Goal: Task Accomplishment & Management: Complete application form

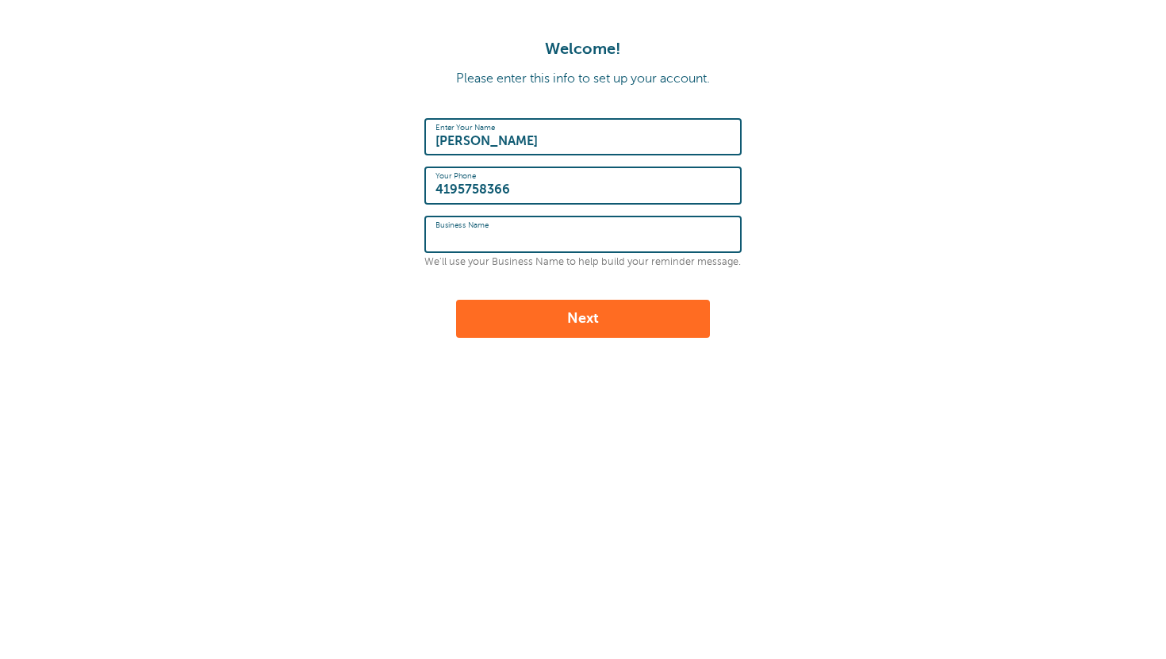
click at [577, 246] on input "Business Name" at bounding box center [582, 234] width 295 height 34
type input "Globe Life"
click at [566, 320] on button "Next" at bounding box center [583, 319] width 254 height 38
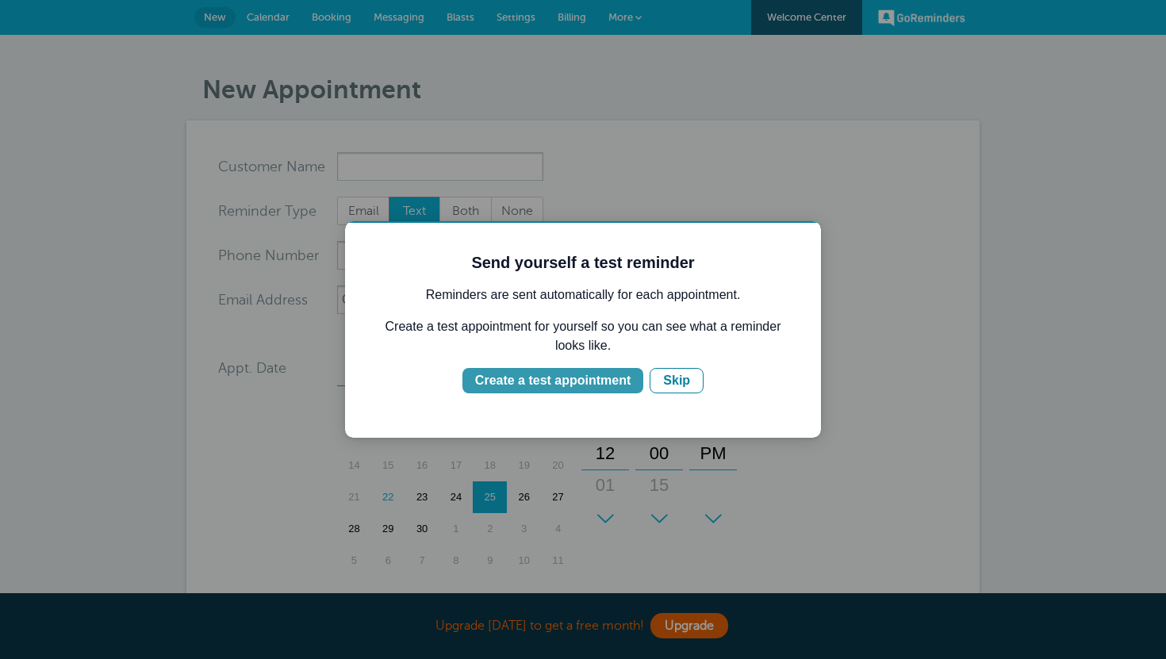
click at [611, 389] on div "Create a test appointment" at bounding box center [552, 380] width 155 height 19
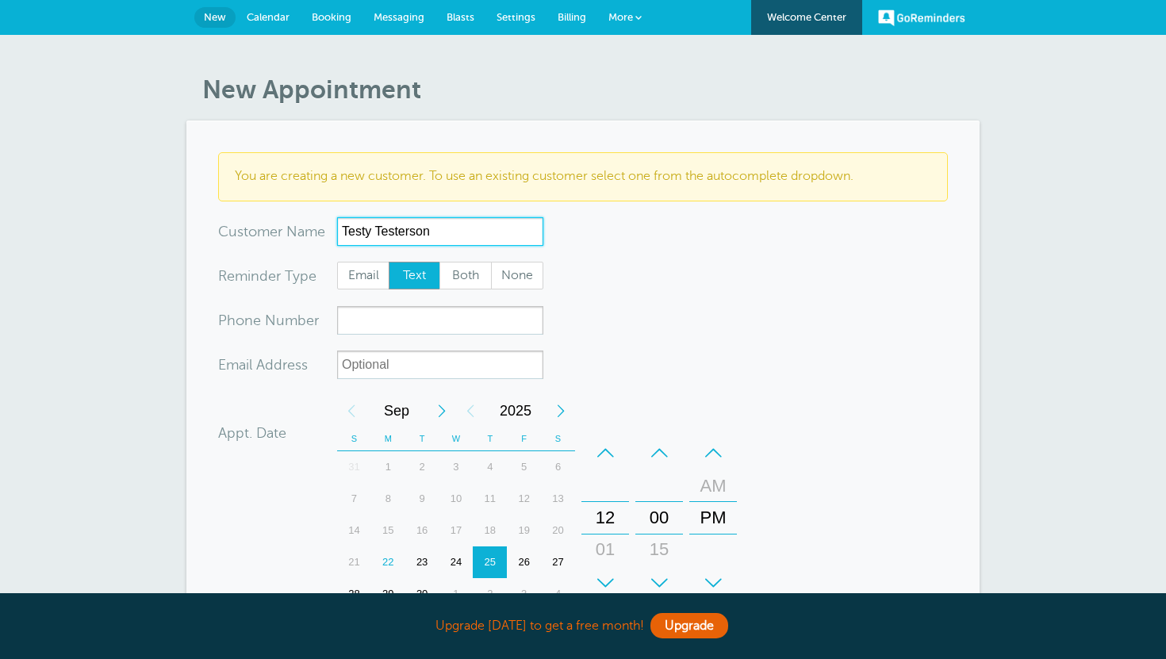
type input "Testy Testerson"
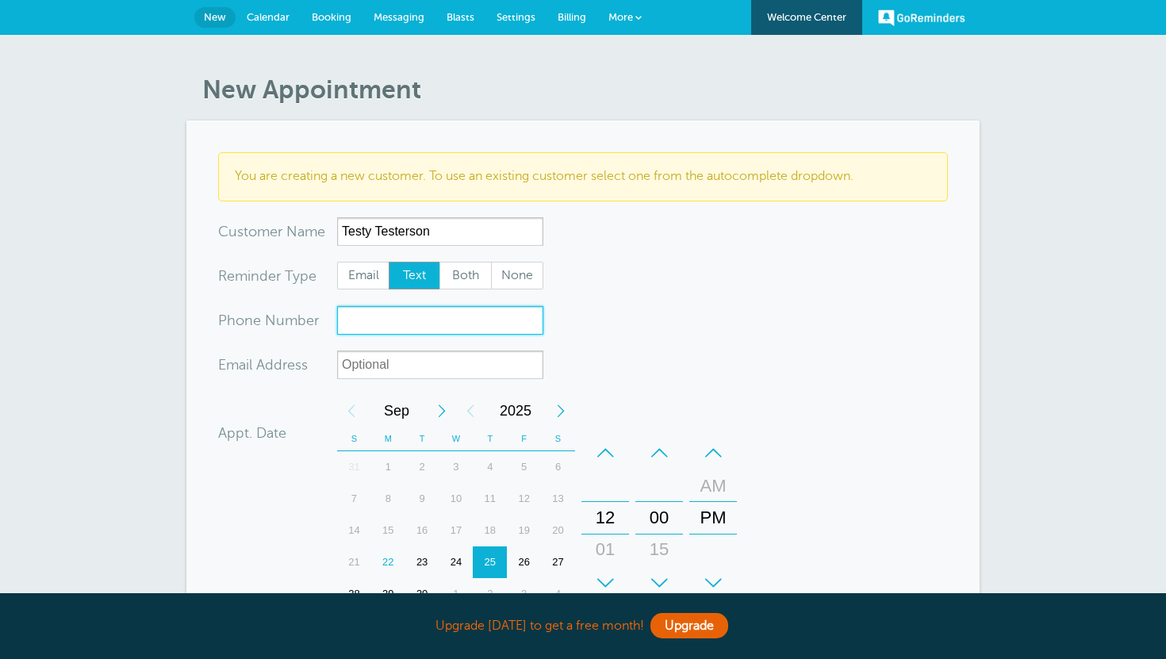
click at [437, 327] on input "xxx-no-autofill" at bounding box center [440, 320] width 206 height 29
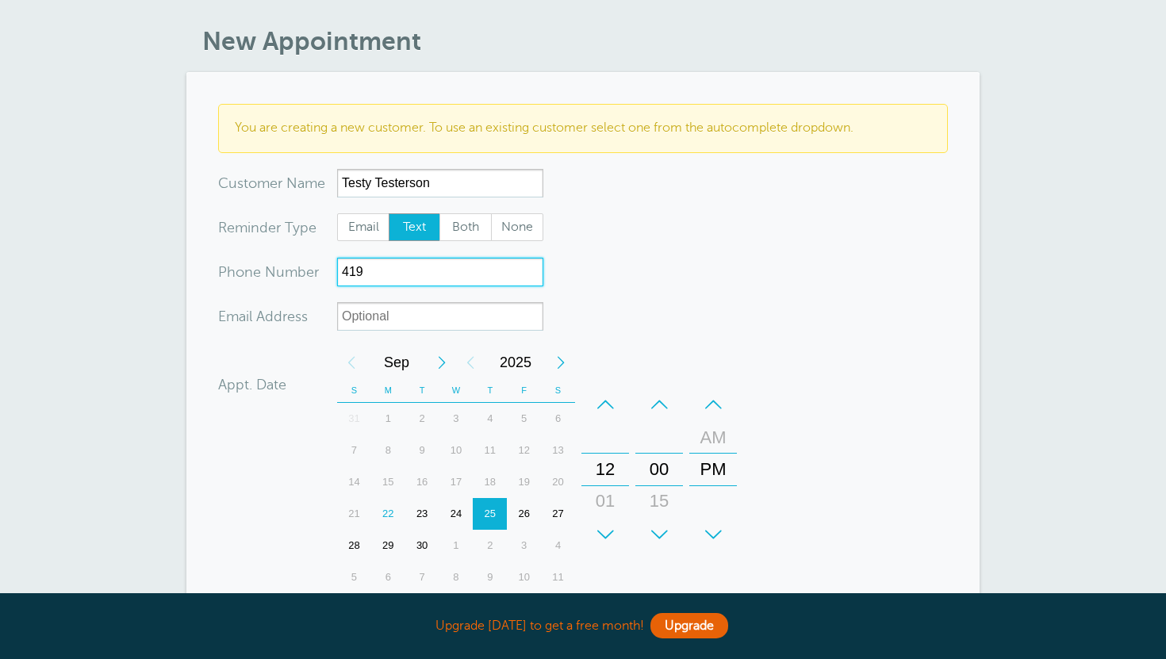
scroll to position [18, 0]
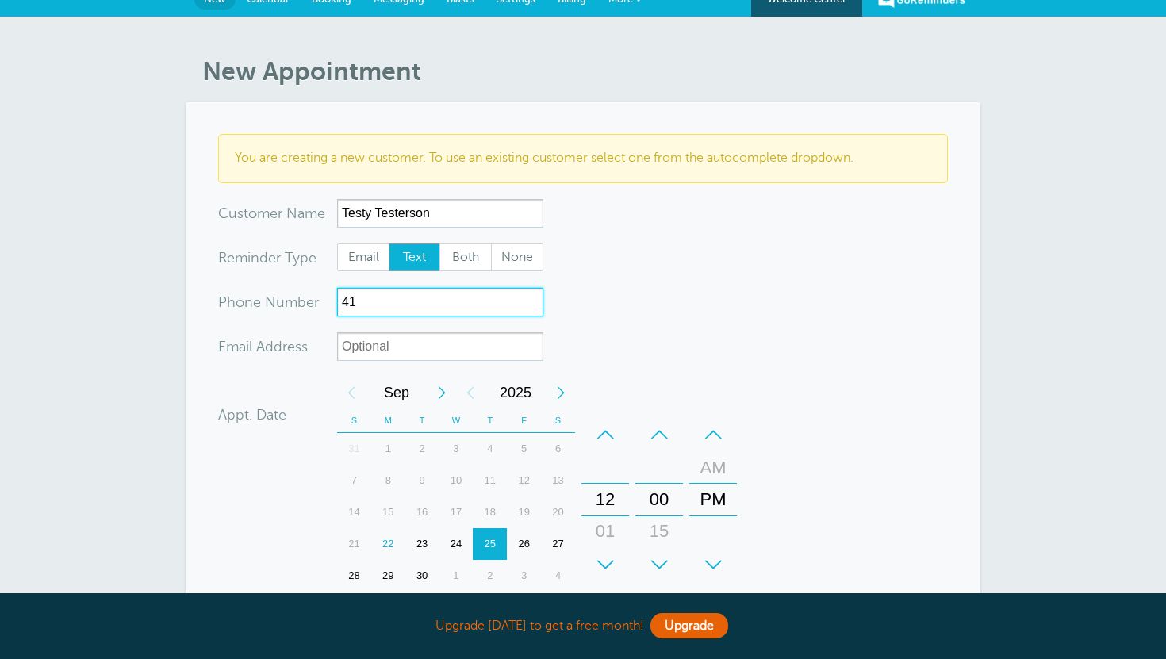
type input "4"
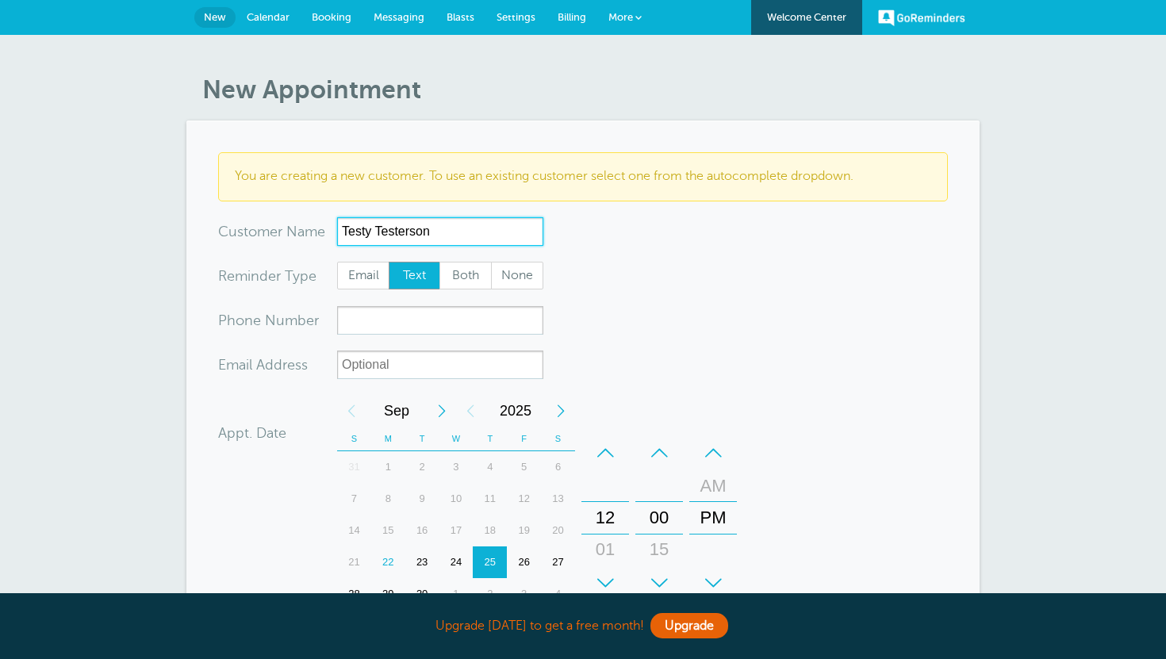
click at [454, 236] on input "Testy Testerson" at bounding box center [440, 231] width 206 height 29
click at [454, 235] on input "Testy Testerson" at bounding box center [440, 231] width 206 height 29
drag, startPoint x: 454, startPoint y: 235, endPoint x: 330, endPoint y: 229, distance: 123.8
click at [330, 229] on div "x-no-autofill Cus tomer N ame Testy Testerson No search results. Edit Remove" at bounding box center [380, 231] width 325 height 29
